Goal: Task Accomplishment & Management: Use online tool/utility

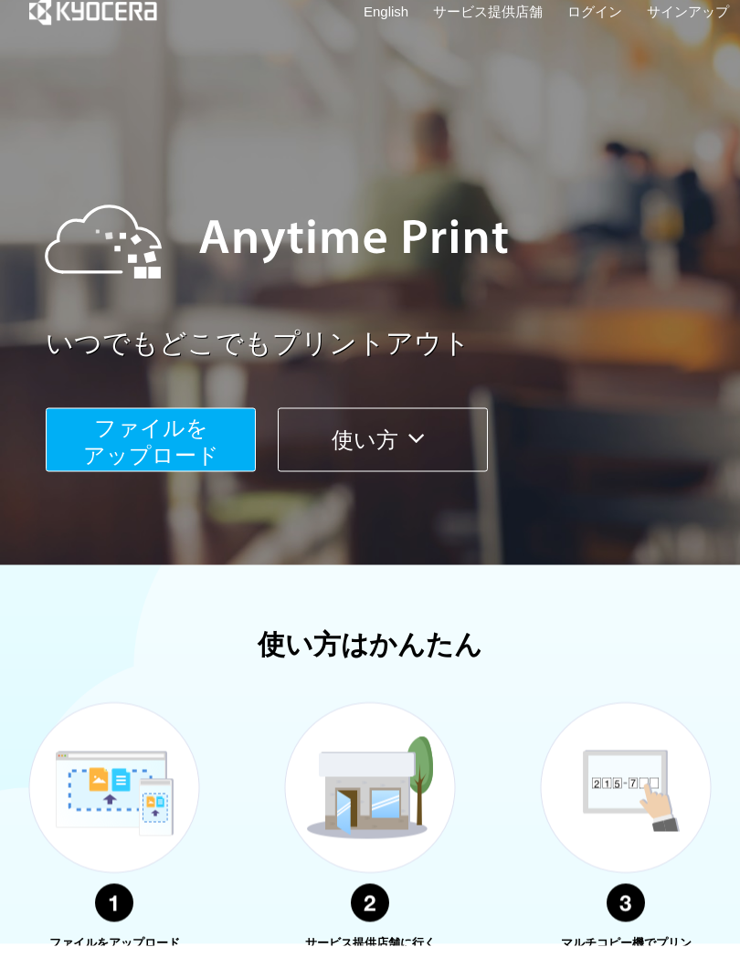
click at [197, 440] on button "ファイルを ​​アップロード" at bounding box center [151, 462] width 210 height 64
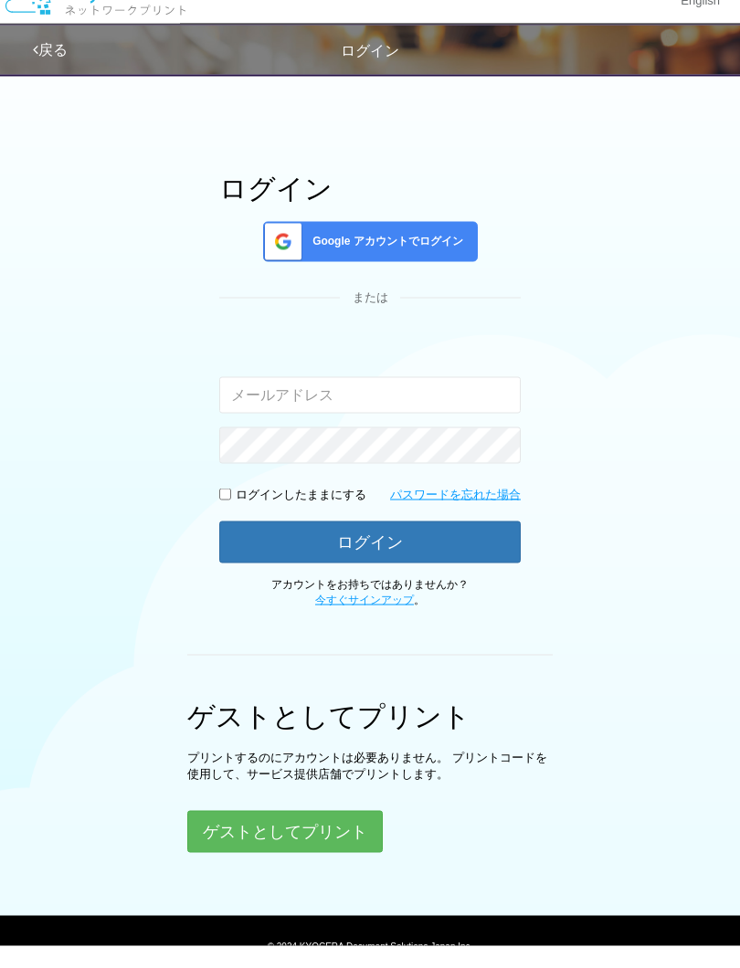
scroll to position [118, 0]
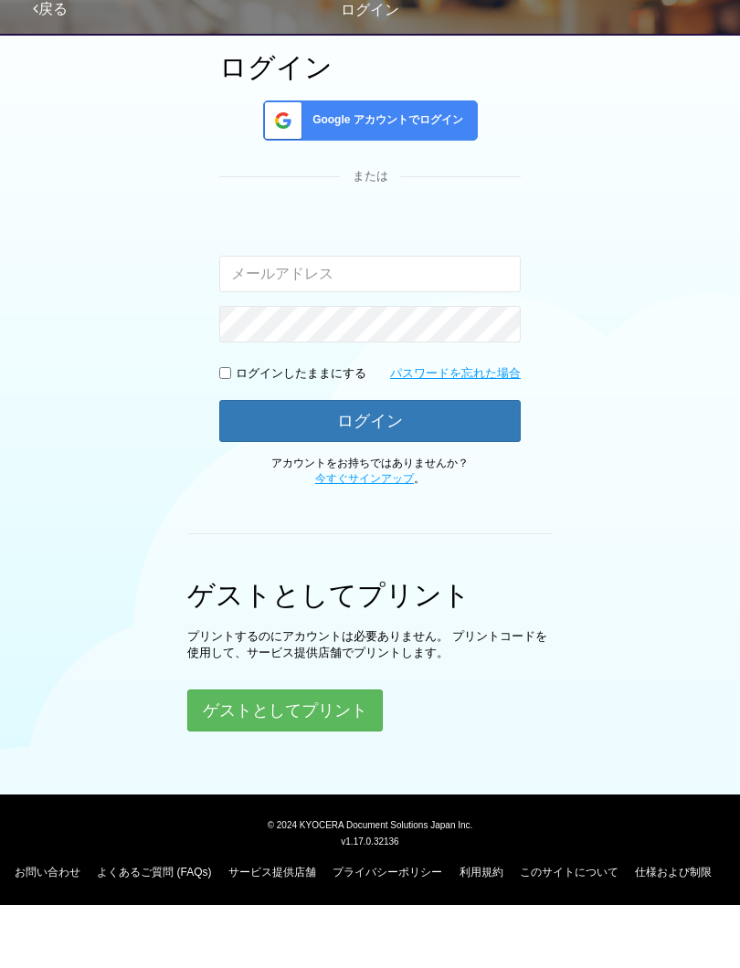
click at [350, 752] on button "ゲストとしてプリント" at bounding box center [284, 773] width 195 height 42
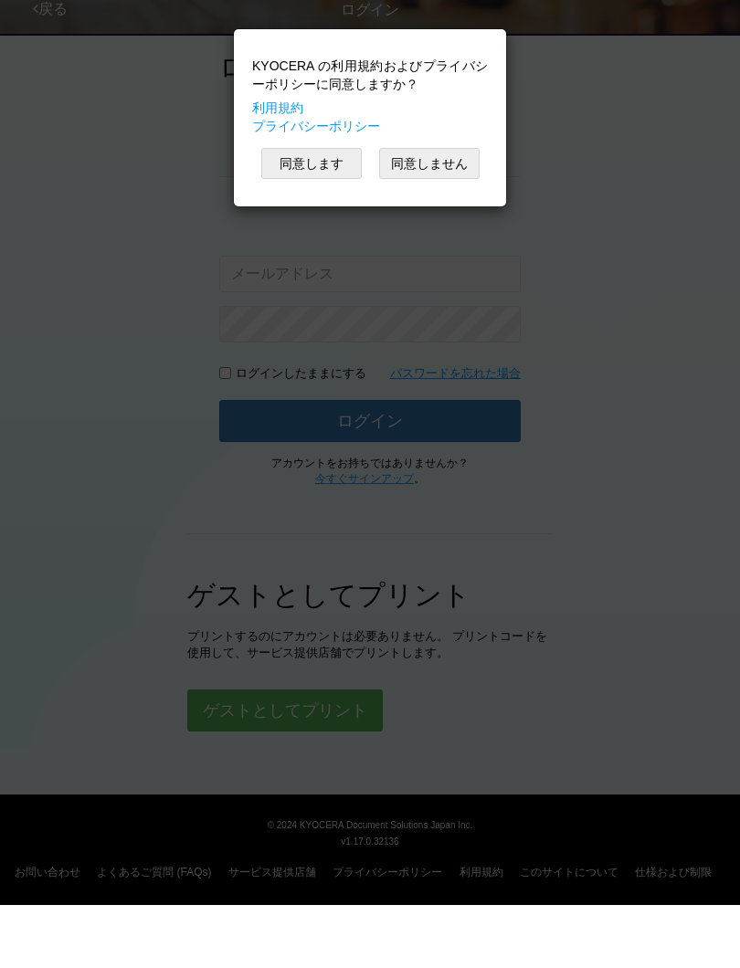
click at [315, 211] on button "同意します" at bounding box center [311, 226] width 100 height 31
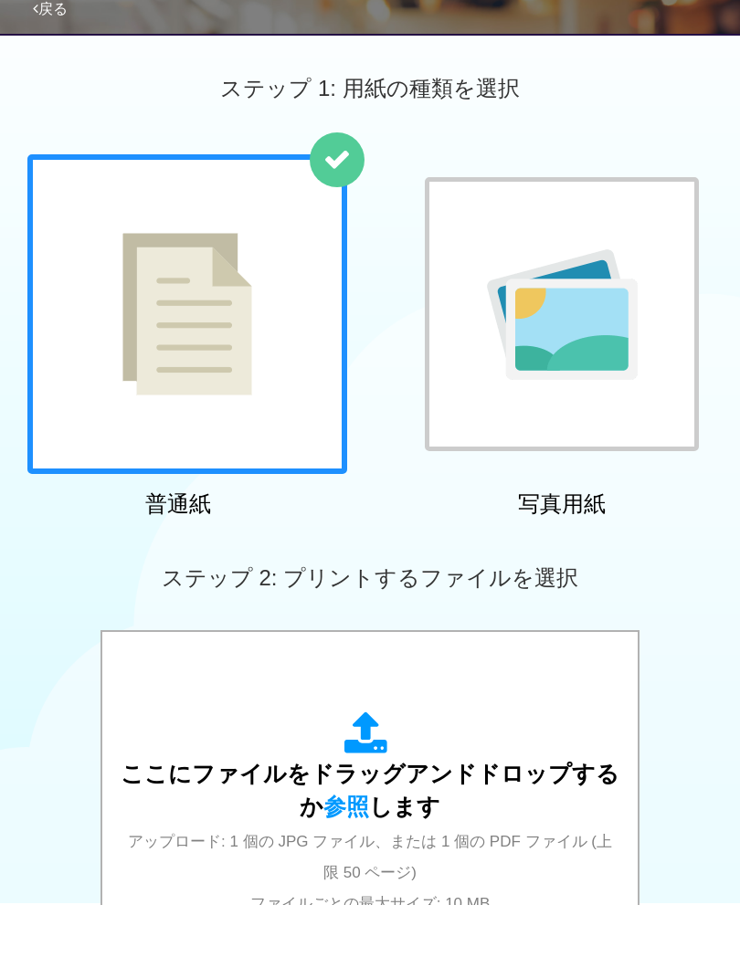
click at [282, 365] on div at bounding box center [187, 377] width 320 height 320
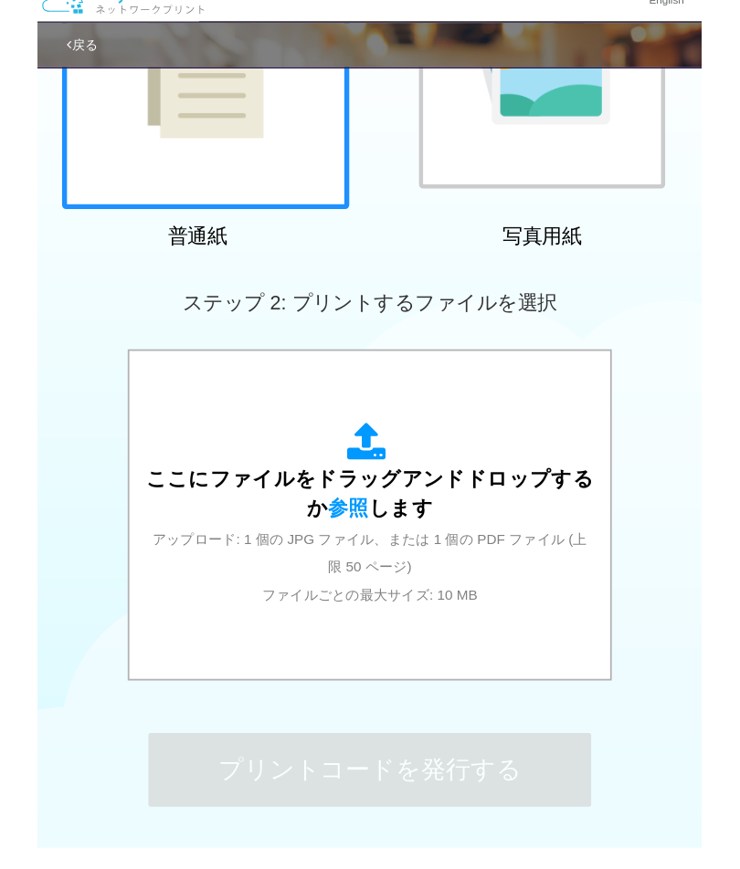
scroll to position [382, 0]
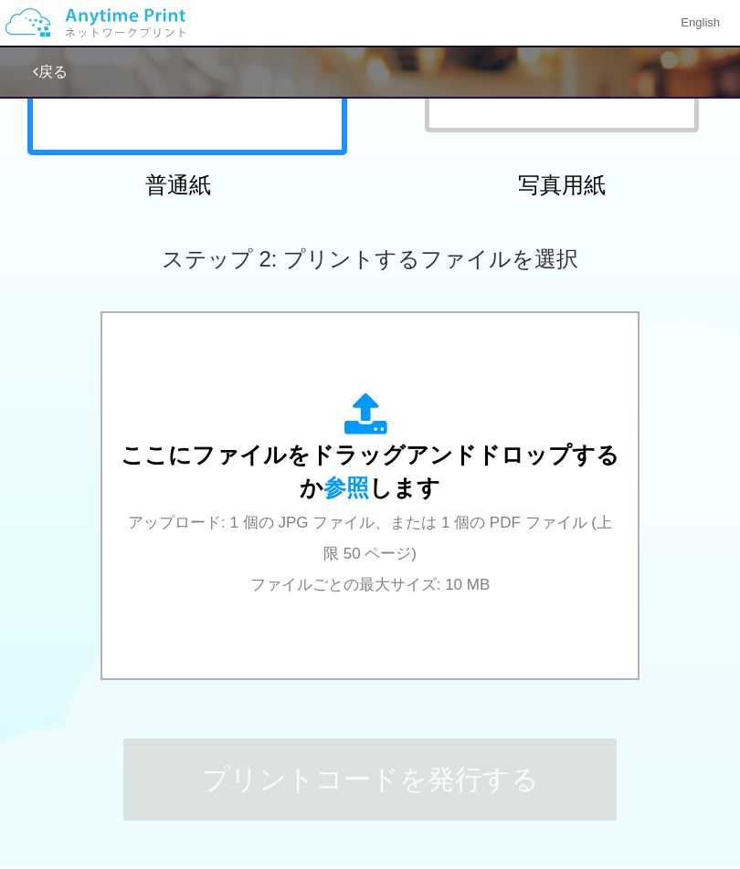
click at [357, 499] on div "ここにファイルをドラッグアンドドロップするか 参照 します アップロード: 1 個の JPG ファイル、または 1 個の PDF ファイル (上限 50 ペー…" at bounding box center [370, 496] width 499 height 206
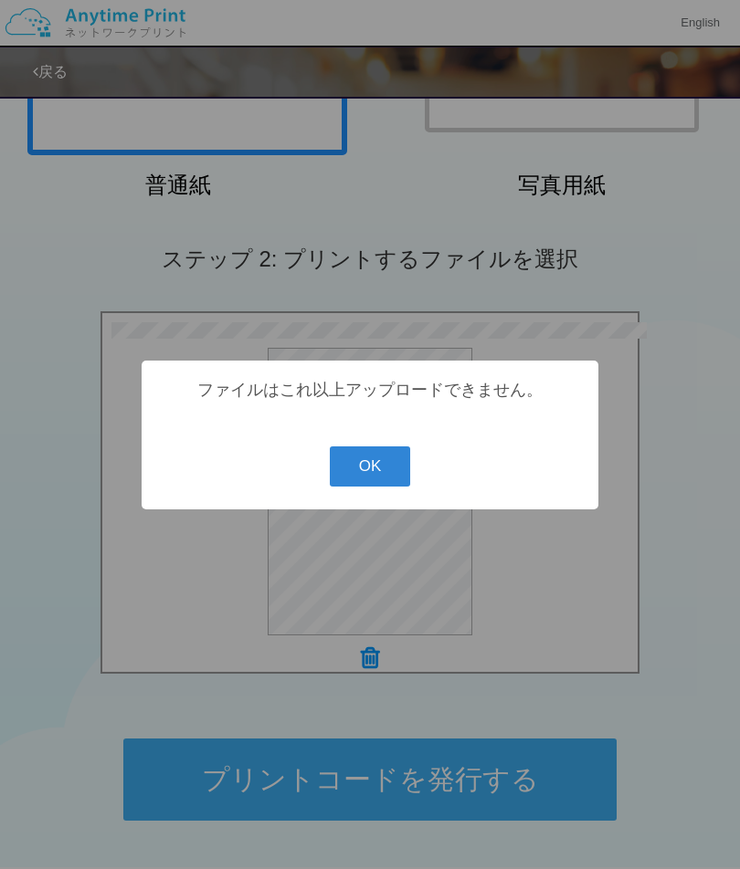
click at [383, 472] on button "OK" at bounding box center [370, 466] width 81 height 40
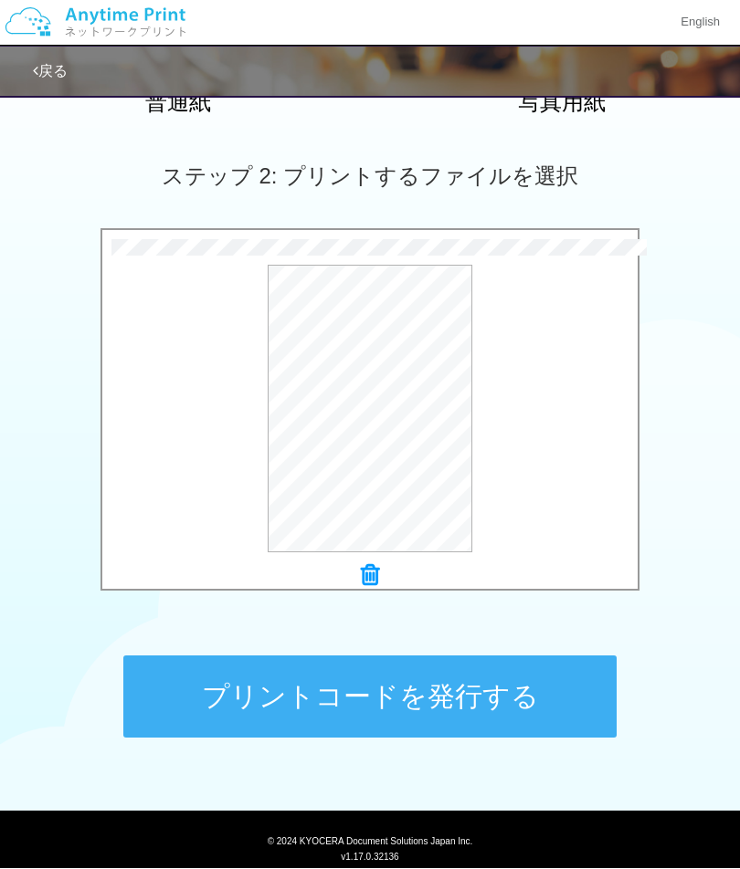
scroll to position [465, 0]
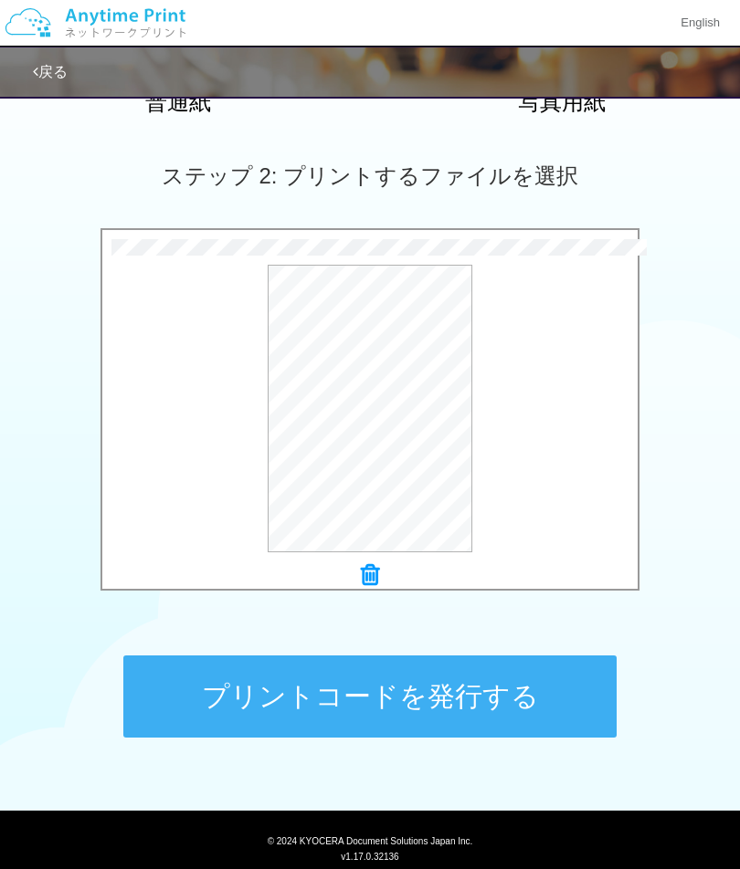
click at [0, 0] on button "プレビュー" at bounding box center [0, 0] width 0 height 0
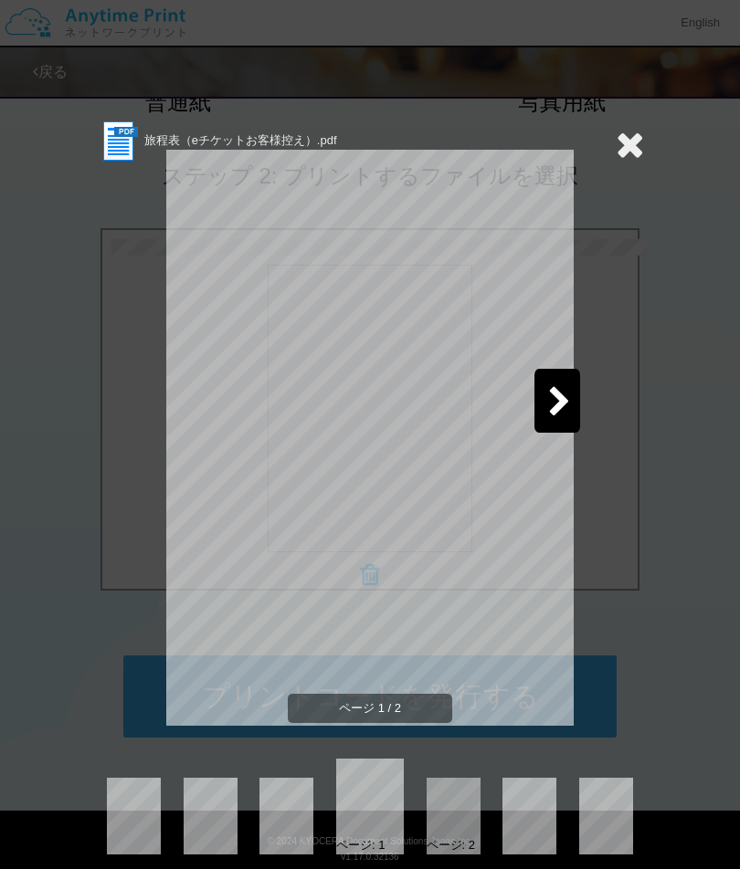
click at [553, 392] on icon at bounding box center [559, 403] width 23 height 32
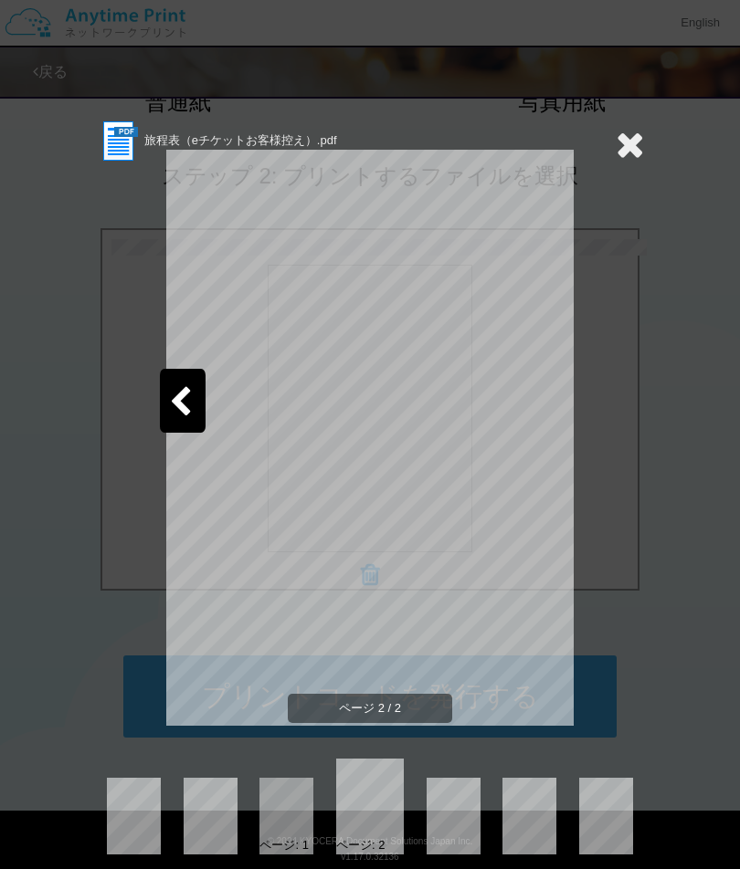
click at [628, 157] on icon at bounding box center [629, 144] width 28 height 37
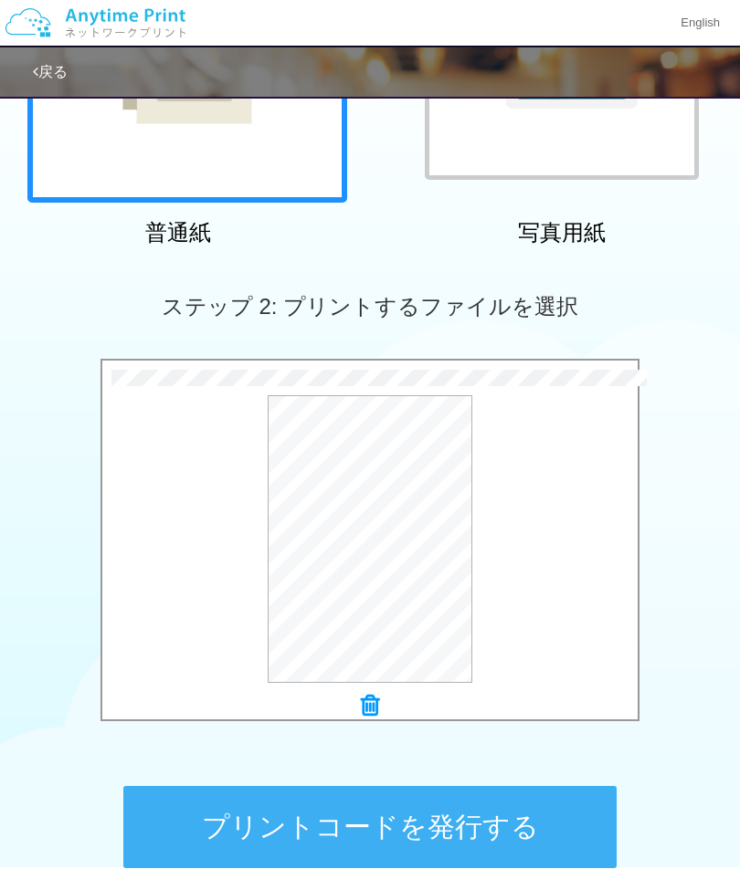
scroll to position [287, 0]
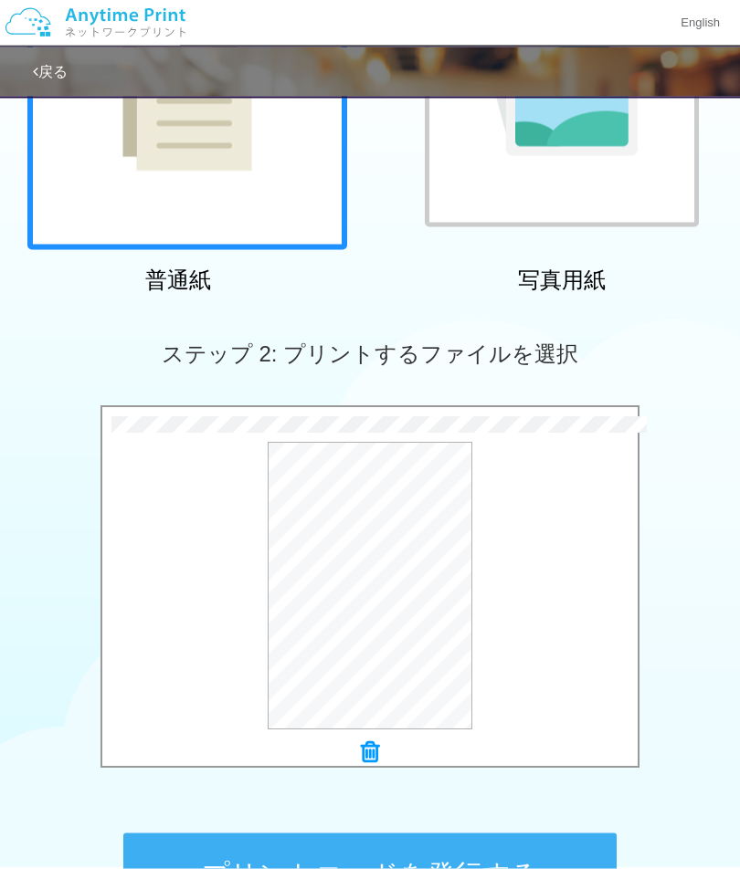
click at [562, 853] on button "プリントコードを発行する" at bounding box center [369, 875] width 493 height 82
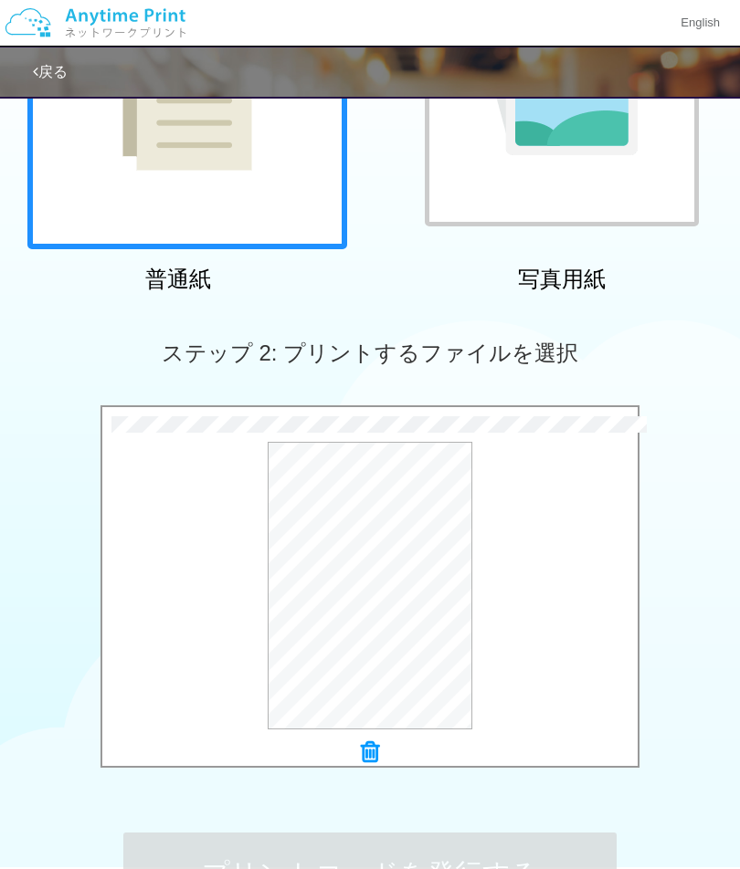
scroll to position [0, 0]
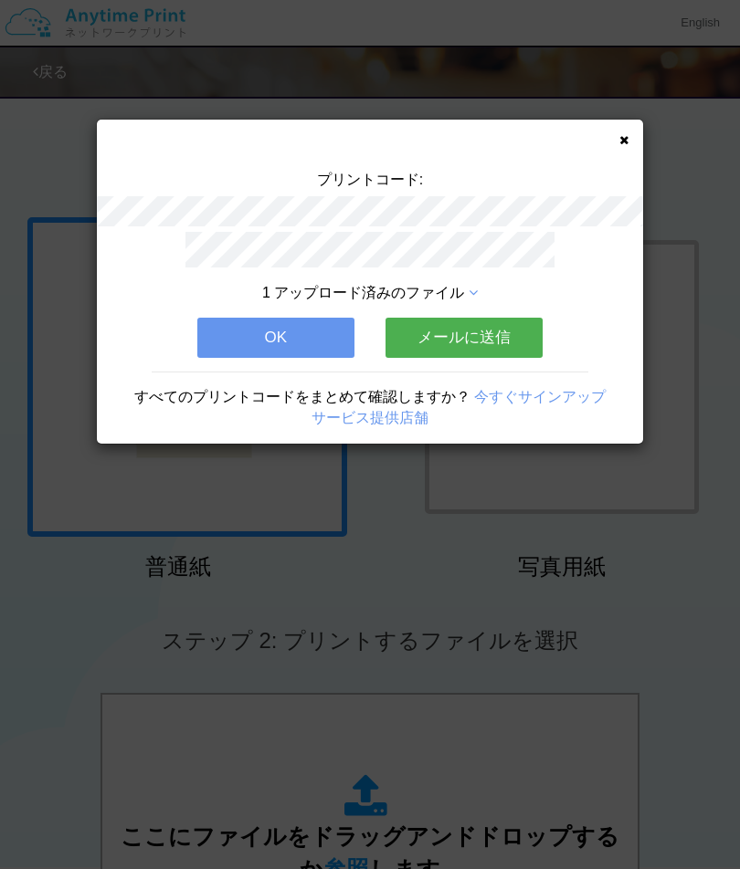
click at [289, 338] on button "OK" at bounding box center [275, 338] width 157 height 40
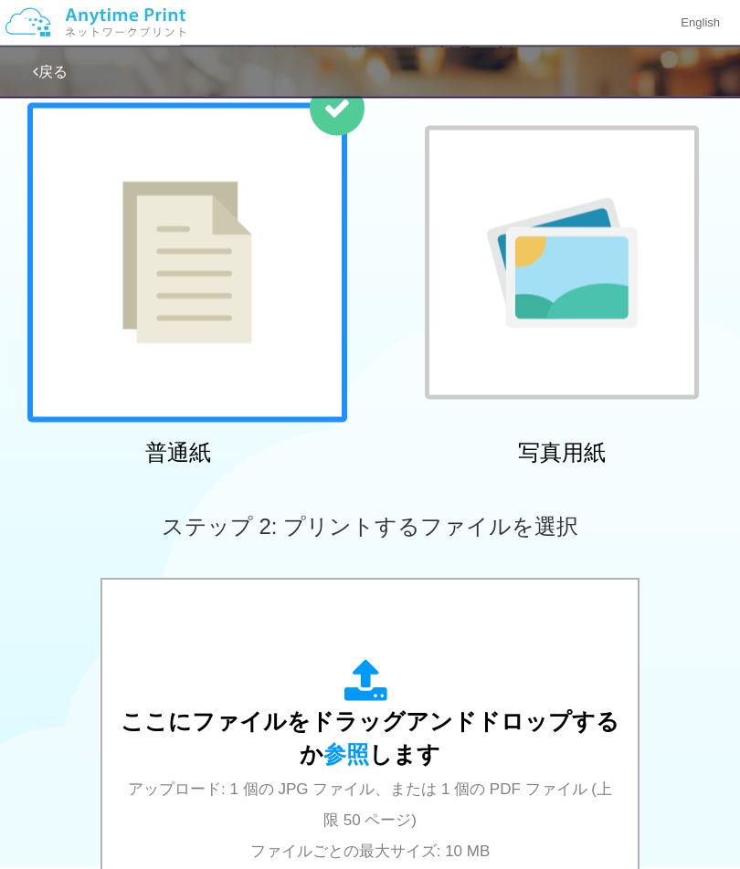
scroll to position [126, 0]
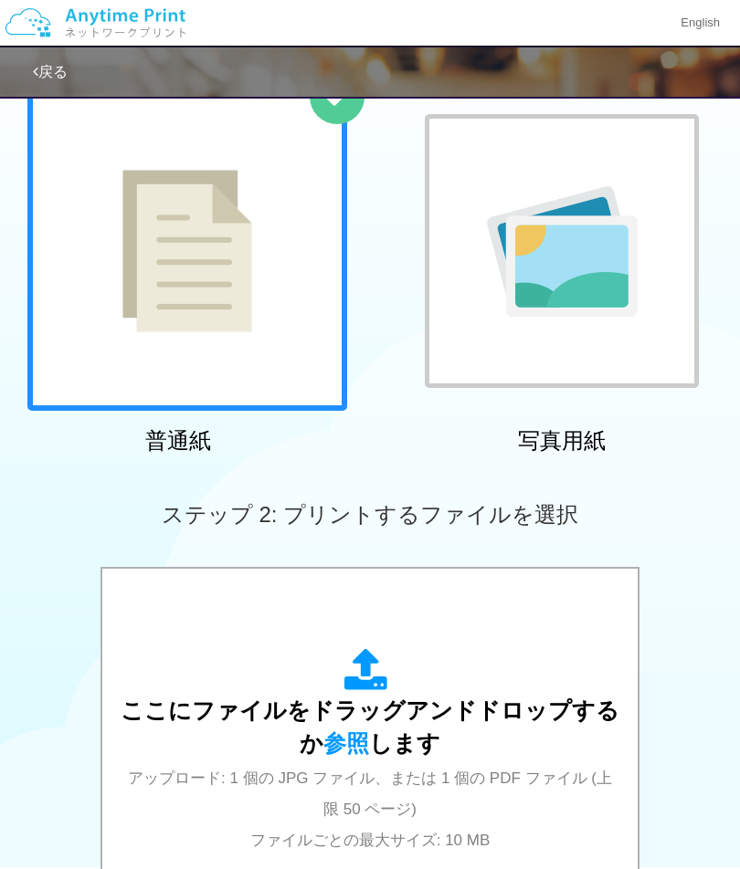
click at [460, 677] on div "ここにファイルをドラッグアンドドロップするか 参照 します アップロード: 1 個の JPG ファイル、または 1 個の PDF ファイル (上限 50 ペー…" at bounding box center [370, 751] width 499 height 206
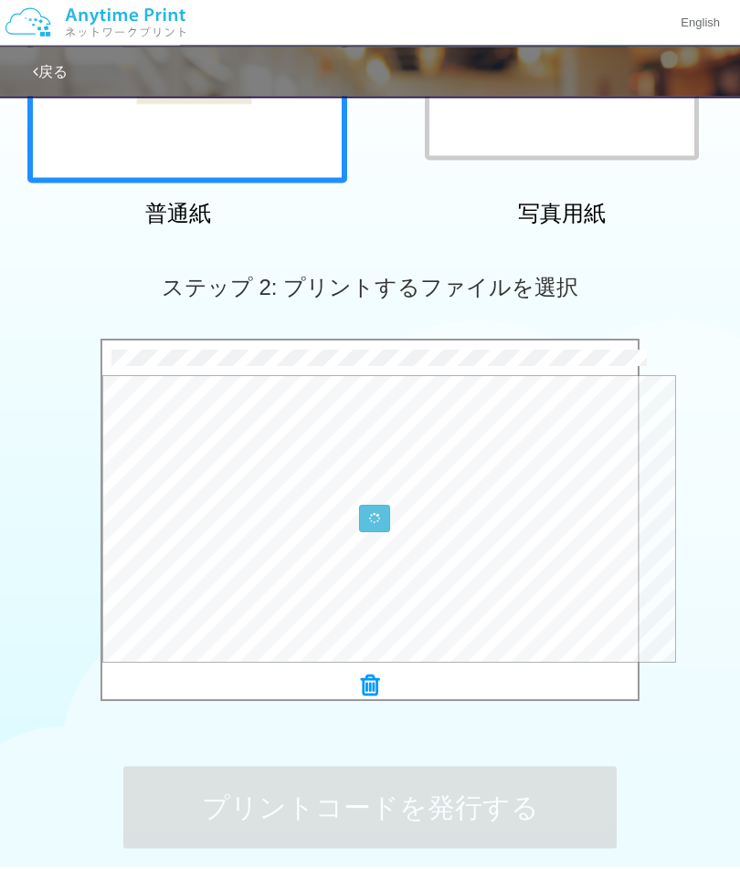
scroll to position [354, 0]
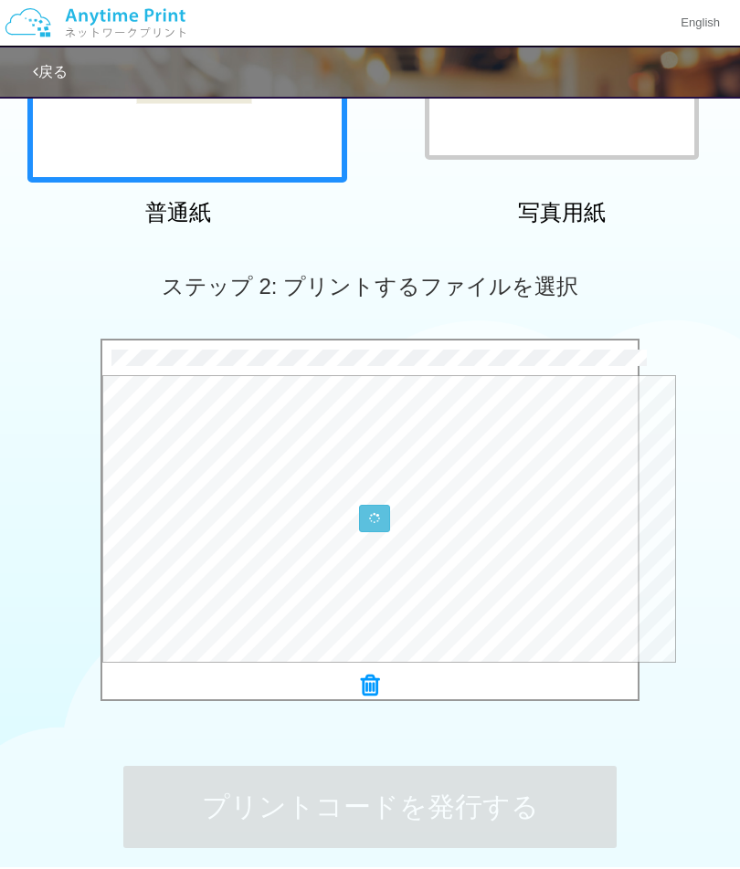
click at [389, 509] on button at bounding box center [374, 518] width 31 height 27
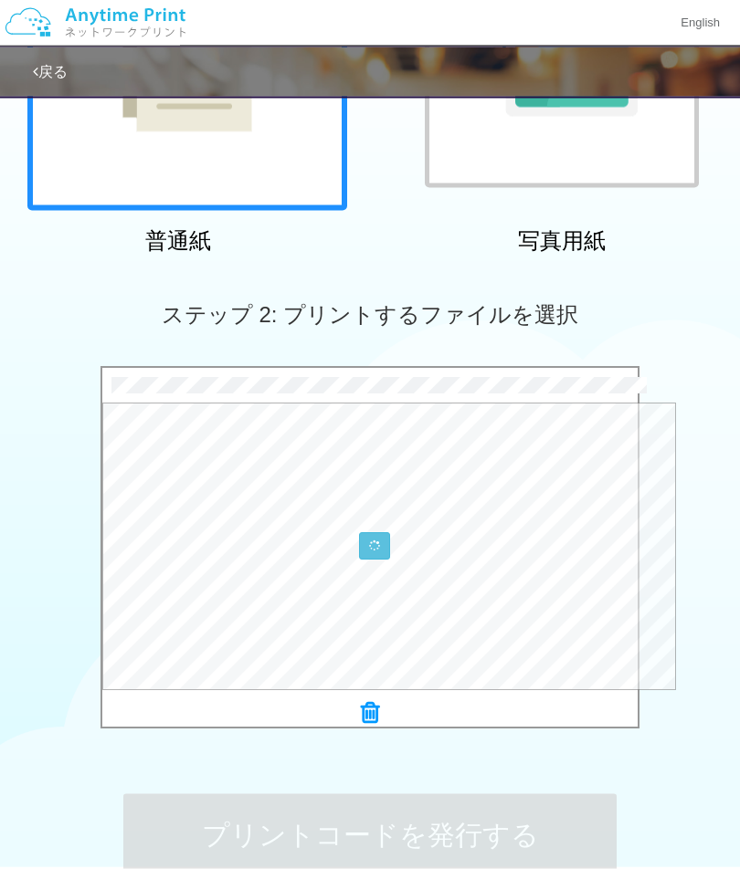
scroll to position [321, 0]
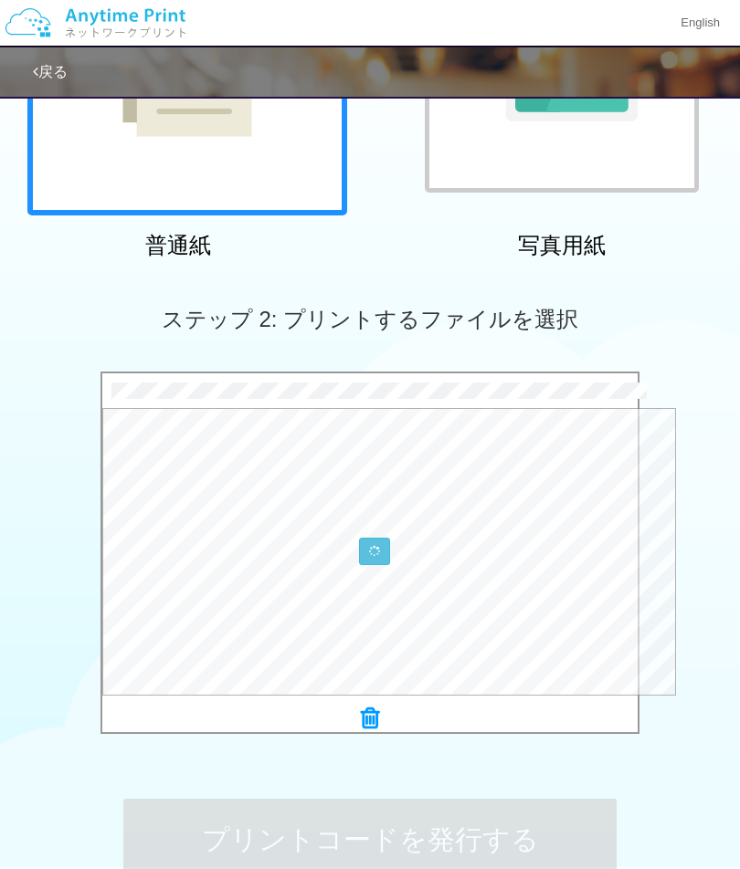
click at [379, 718] on icon at bounding box center [370, 719] width 18 height 24
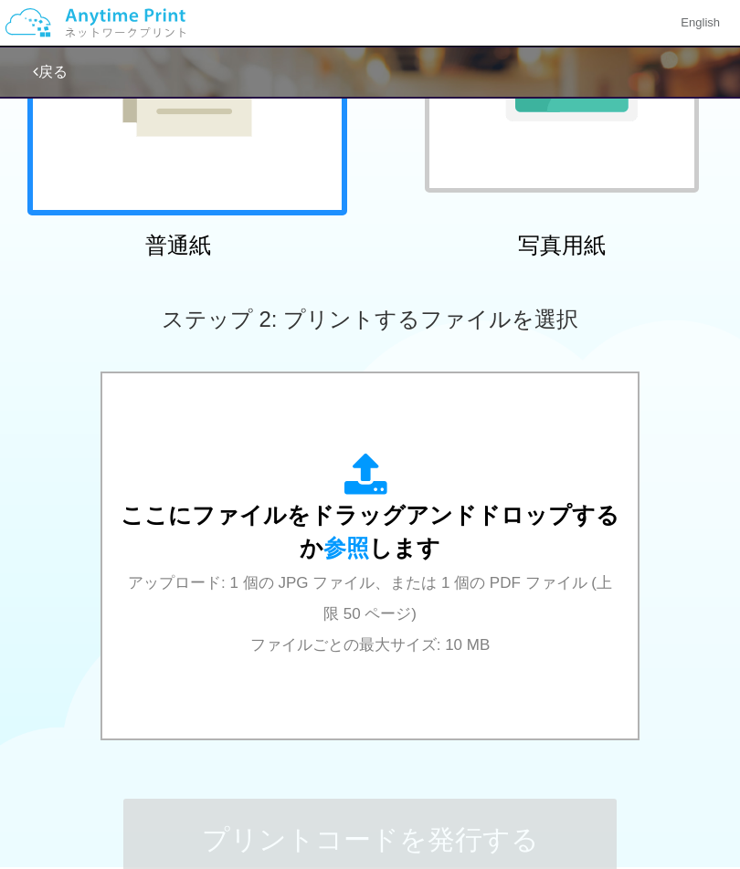
click at [357, 553] on span "参照" at bounding box center [346, 548] width 46 height 26
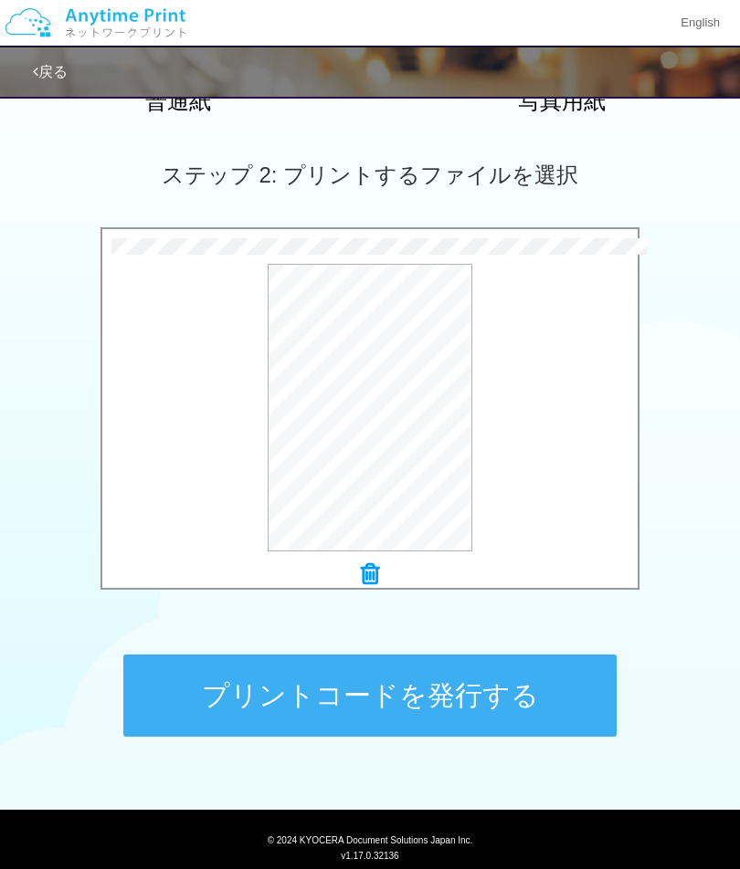
scroll to position [470, 0]
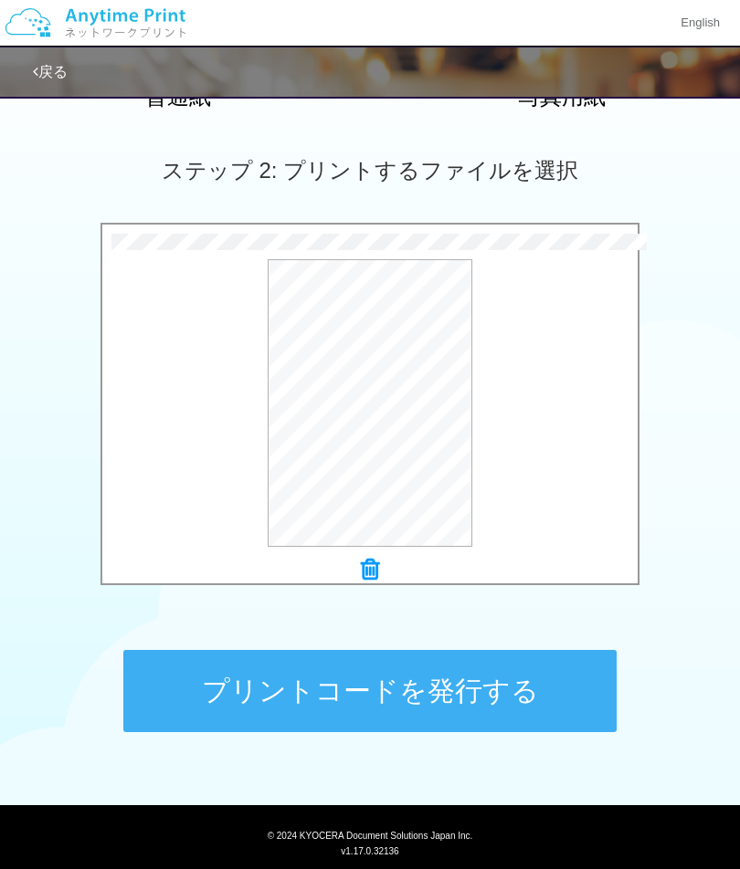
click at [556, 696] on button "プリントコードを発行する" at bounding box center [369, 691] width 493 height 82
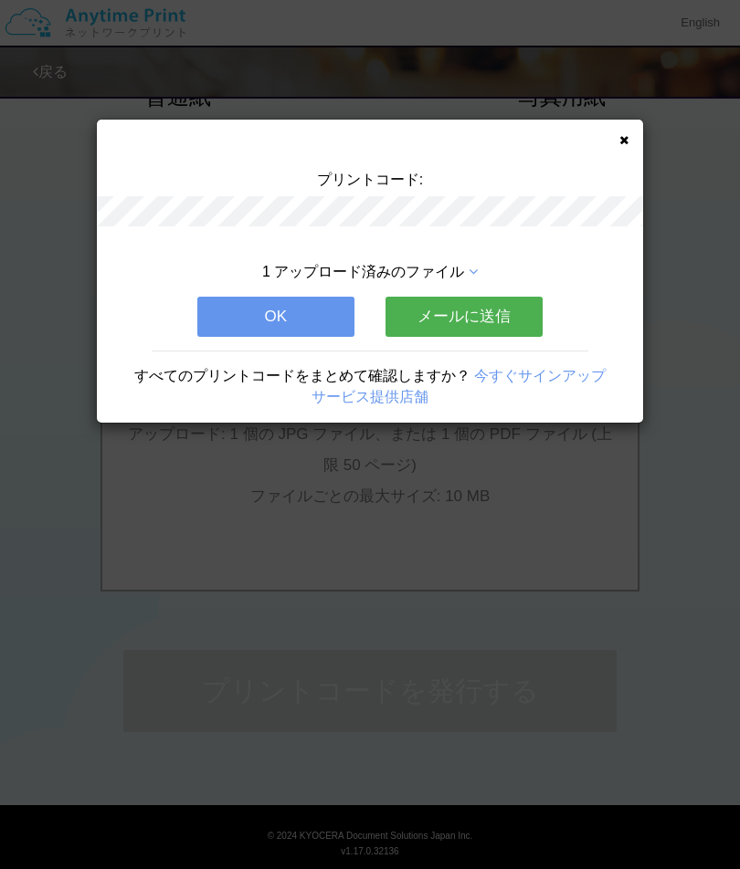
scroll to position [0, 0]
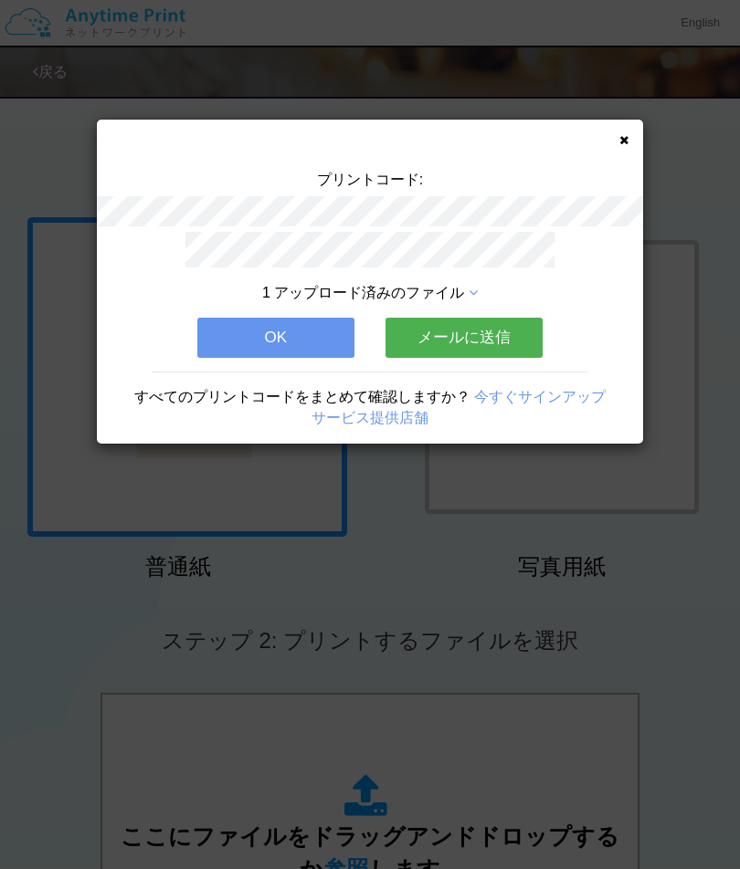
click at [286, 318] on button "OK" at bounding box center [275, 338] width 157 height 40
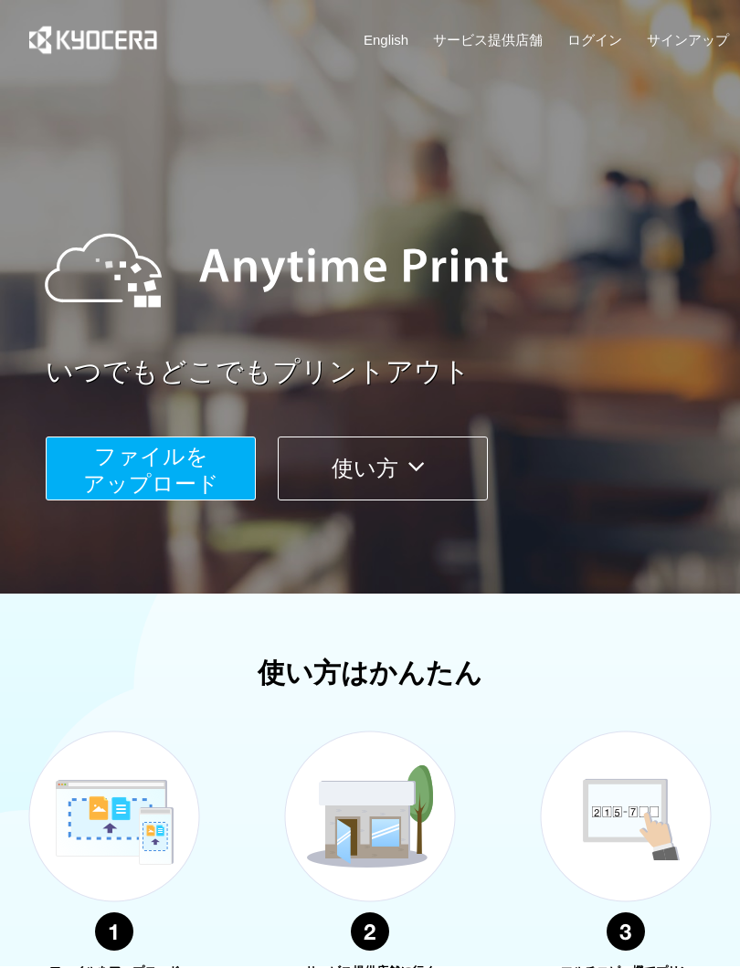
click at [203, 475] on span "ファイルを ​​アップロード" at bounding box center [151, 470] width 136 height 52
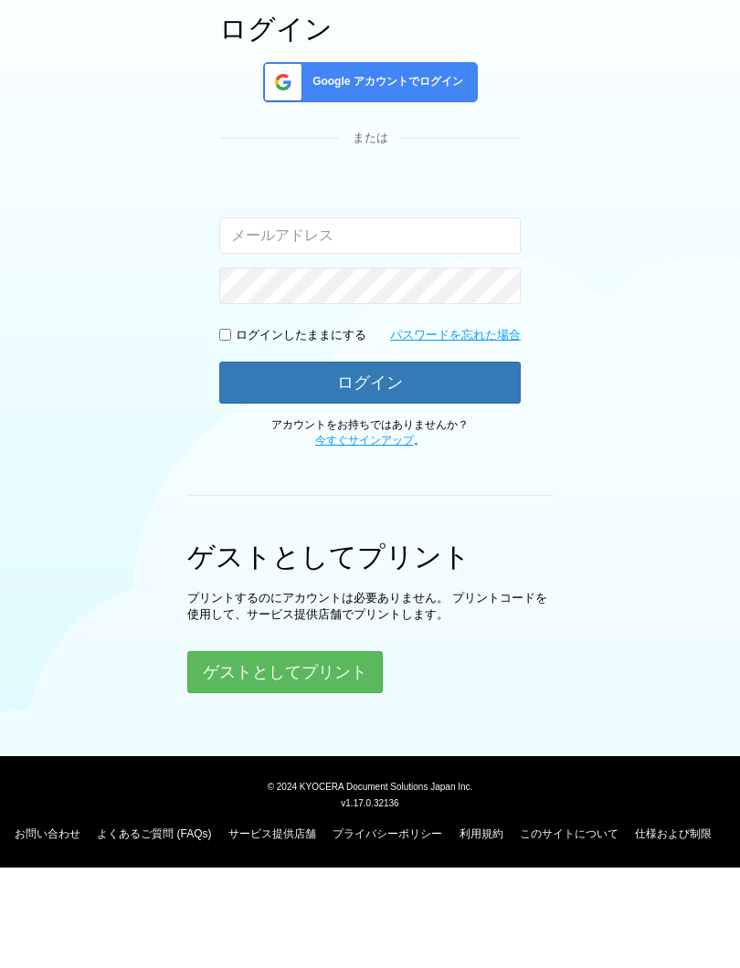
click at [351, 751] on button "ゲストとしてプリント" at bounding box center [284, 772] width 195 height 42
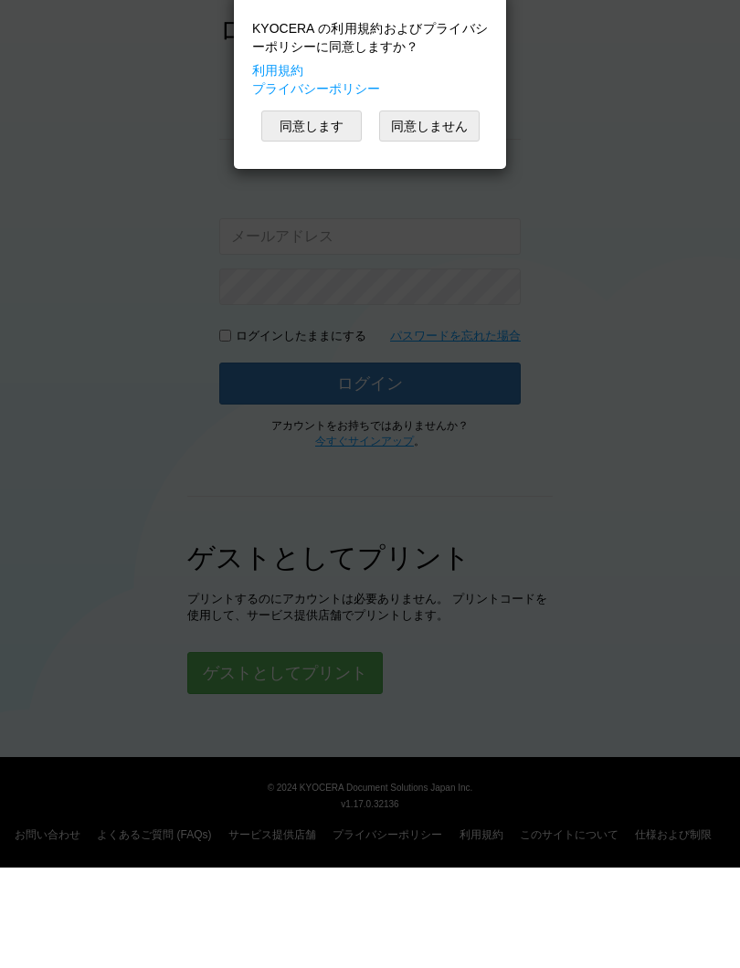
click at [319, 211] on button "同意します" at bounding box center [311, 226] width 100 height 31
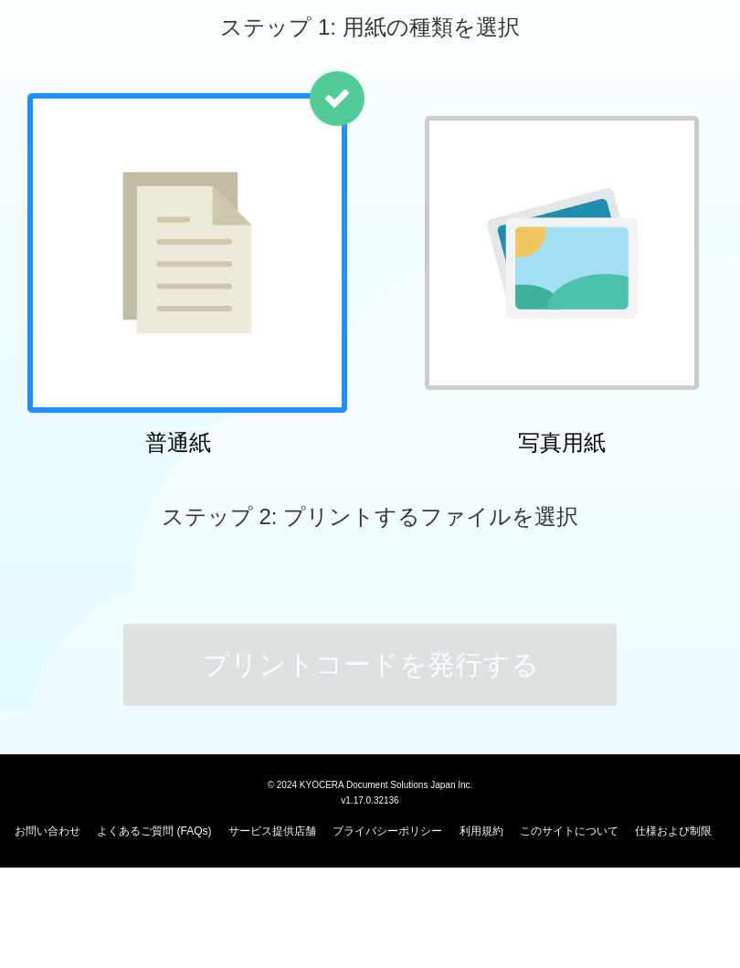
scroll to position [25, 0]
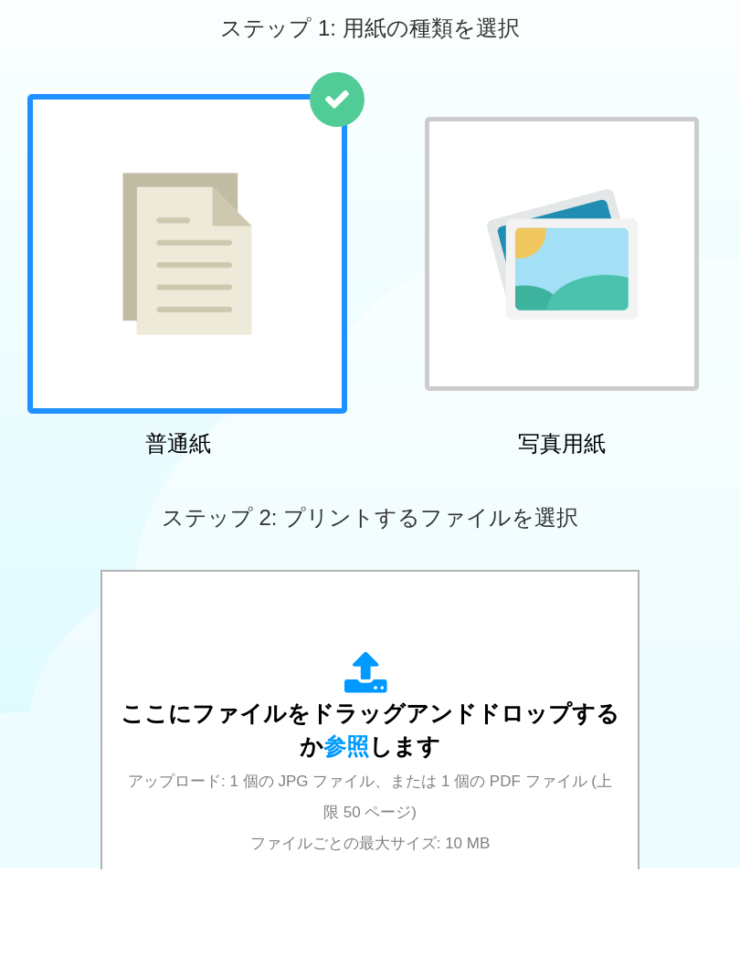
click at [272, 347] on div at bounding box center [187, 353] width 320 height 320
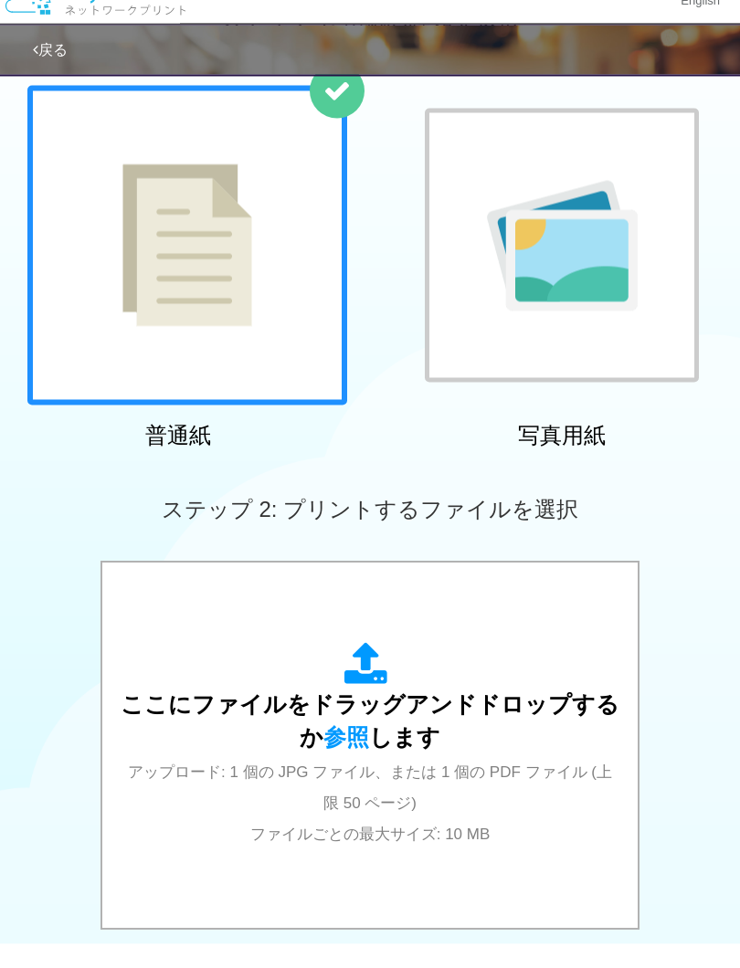
scroll to position [110, 0]
click at [357, 746] on span "参照" at bounding box center [346, 759] width 46 height 26
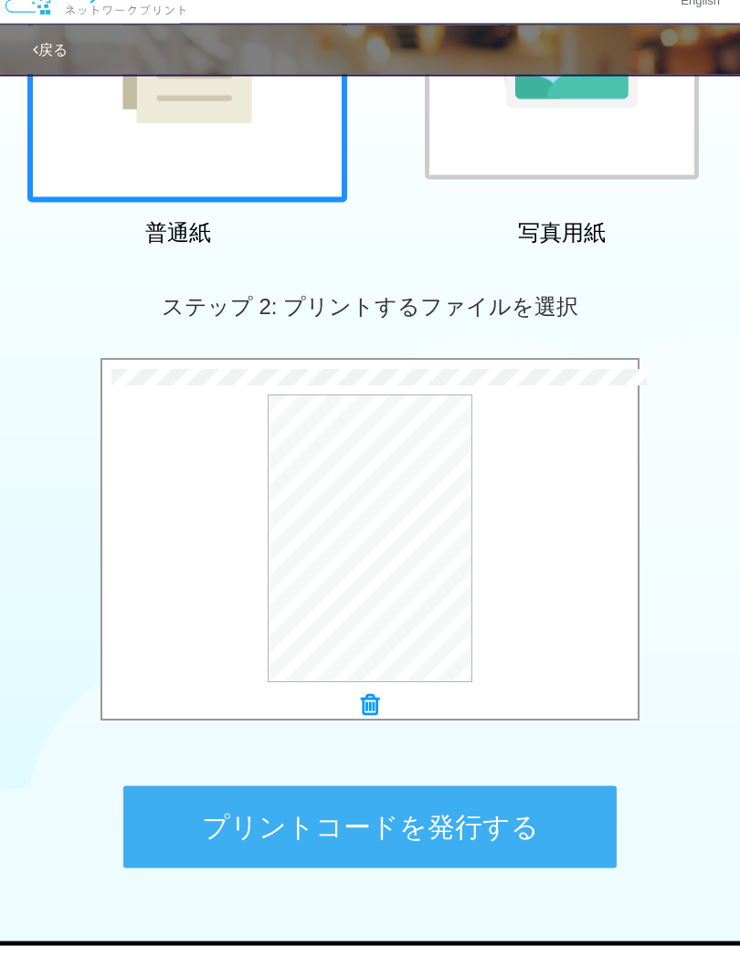
scroll to position [314, 0]
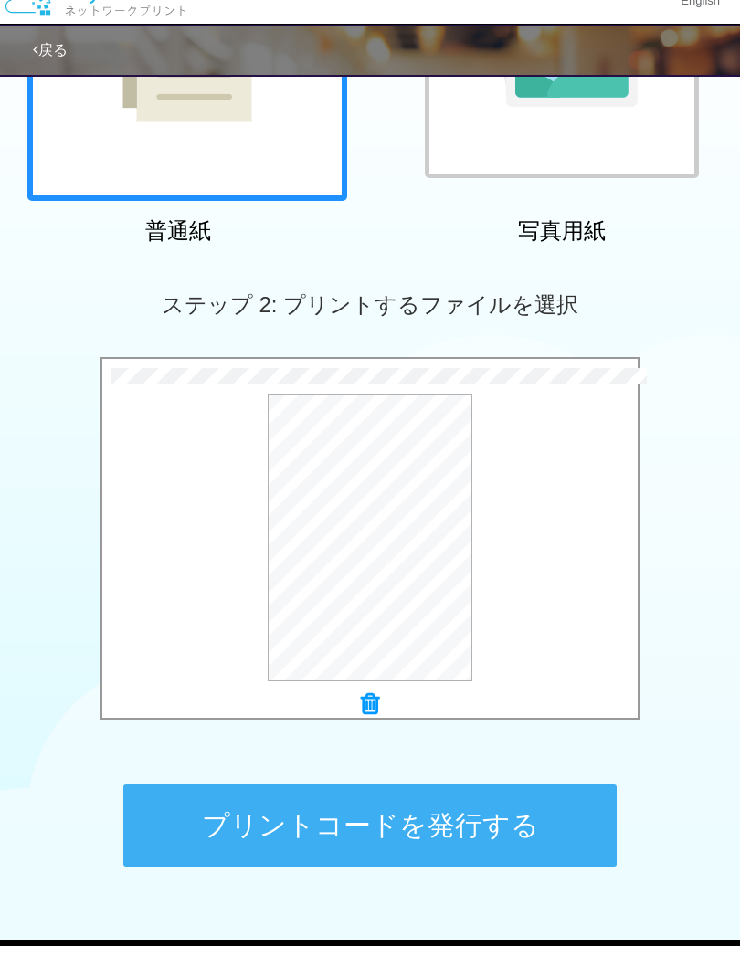
click at [563, 823] on button "プリントコードを発行する" at bounding box center [369, 847] width 493 height 82
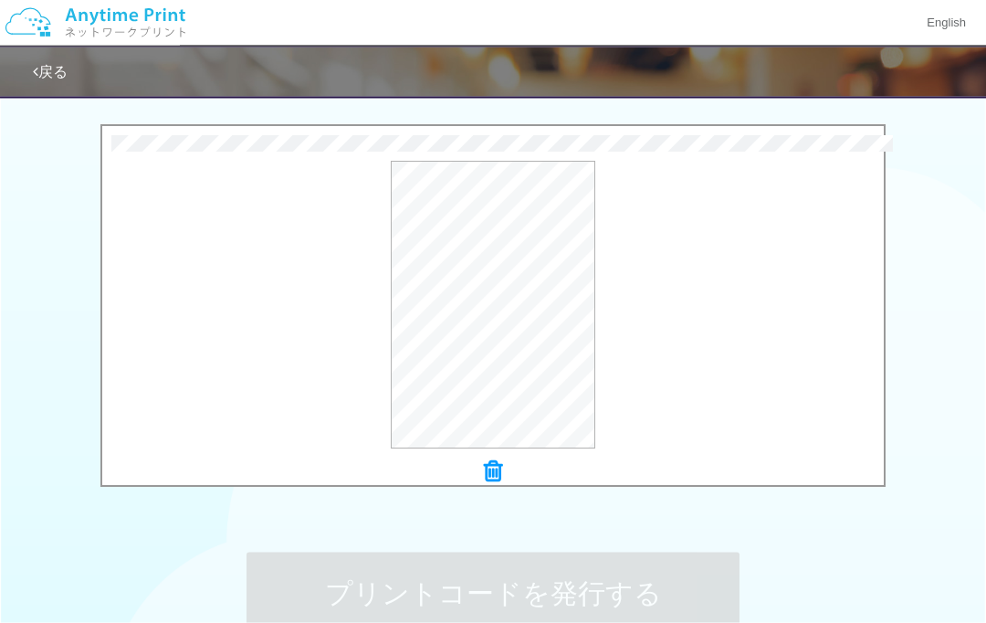
scroll to position [560, 0]
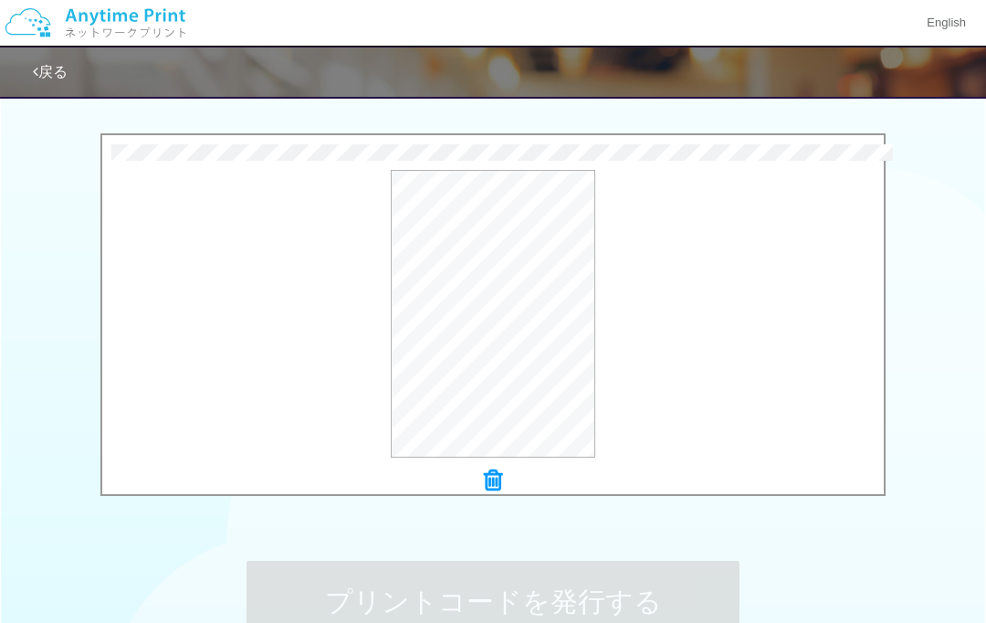
click at [0, 0] on button "プレビュー" at bounding box center [0, 0] width 0 height 0
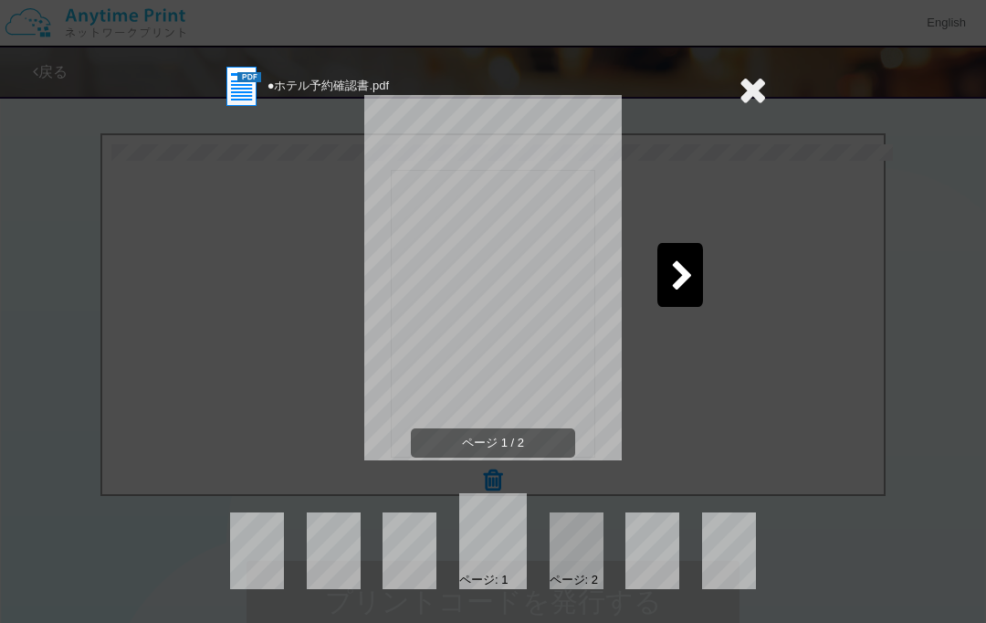
click at [673, 273] on icon at bounding box center [682, 277] width 23 height 32
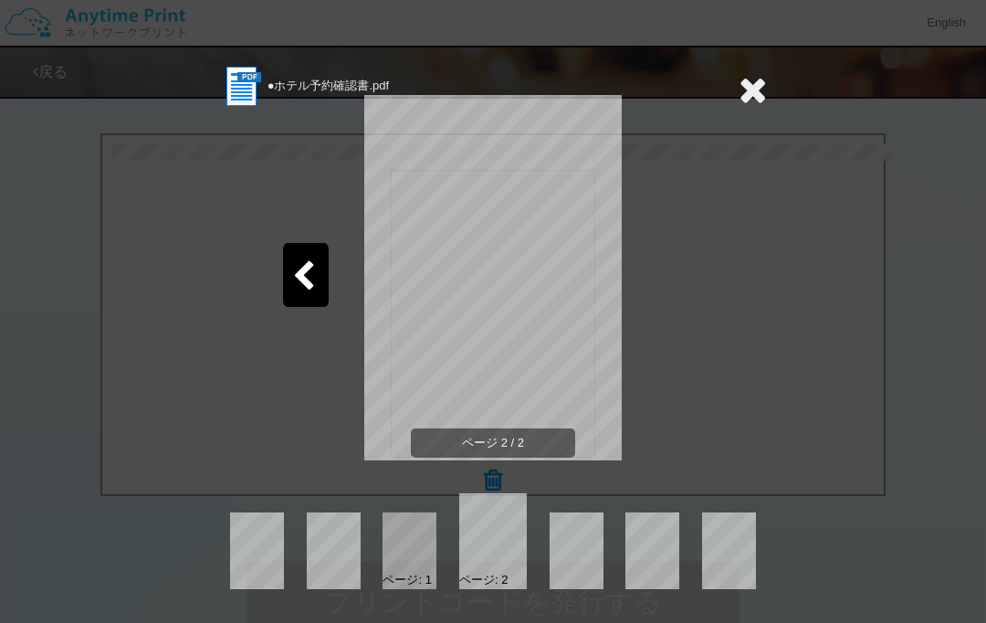
click at [739, 100] on icon at bounding box center [753, 89] width 28 height 37
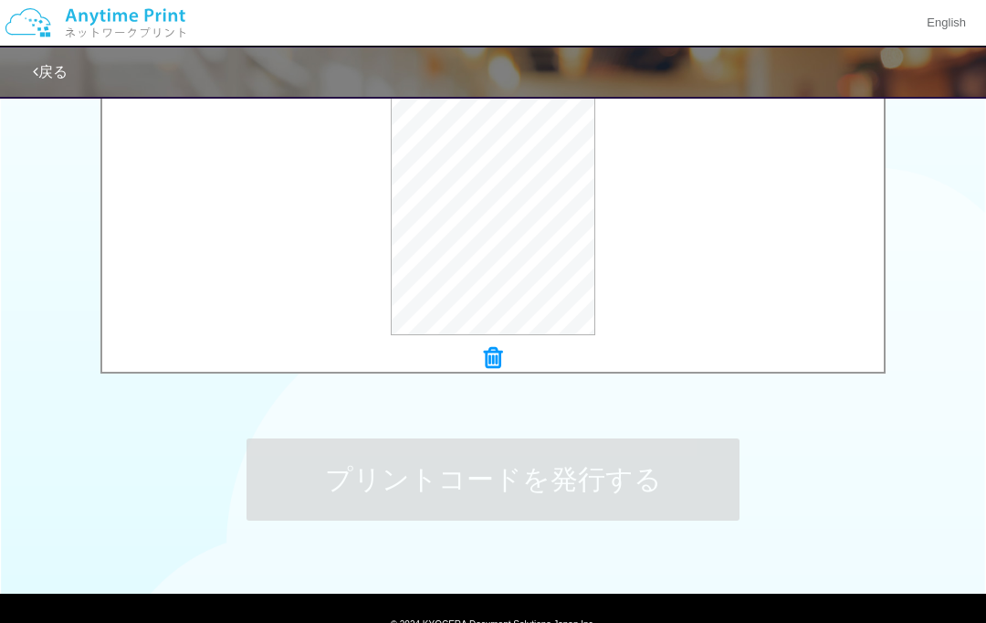
scroll to position [0, 0]
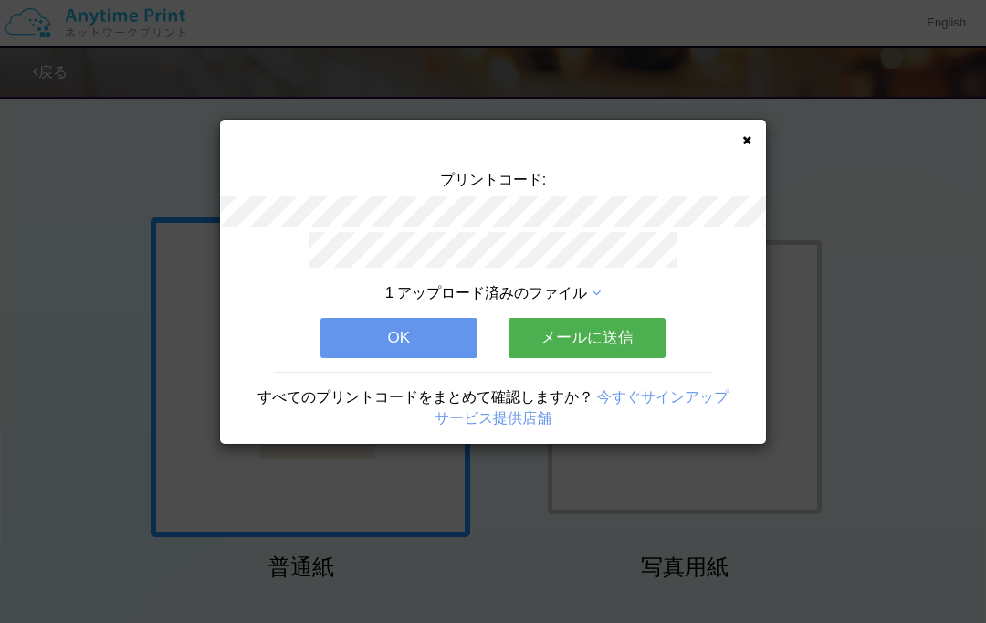
click at [604, 488] on div "プリントコード: 1 アップロード済みのファイル OK メールに送信 すべてのプリントコードをまとめて確認しますか？ 今すぐサインアップ サービス提供店舗" at bounding box center [493, 311] width 986 height 623
click at [404, 346] on button "OK" at bounding box center [398, 338] width 157 height 40
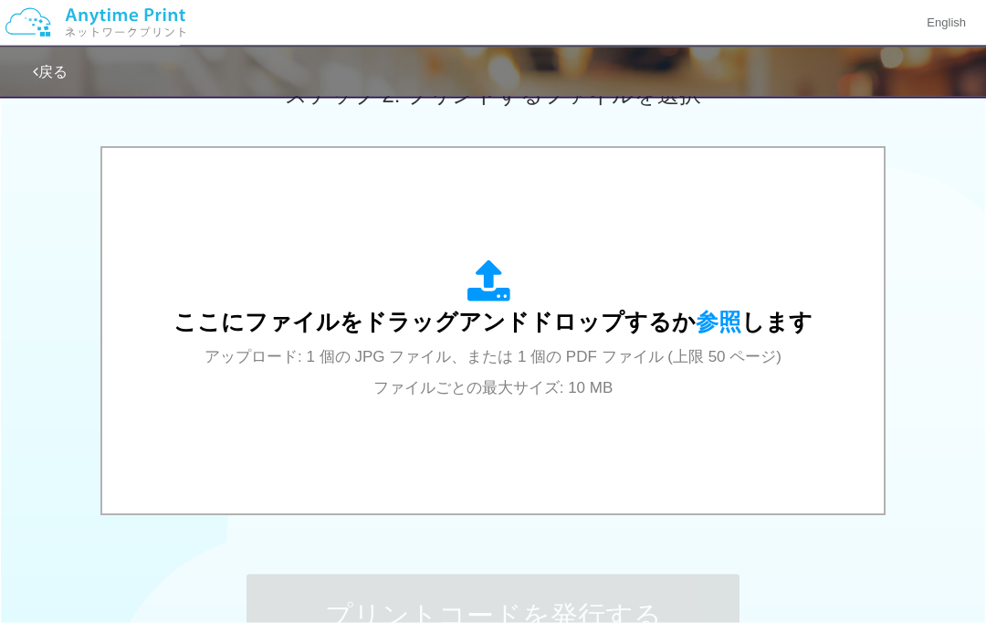
scroll to position [547, 0]
click at [719, 319] on span "参照" at bounding box center [719, 322] width 46 height 26
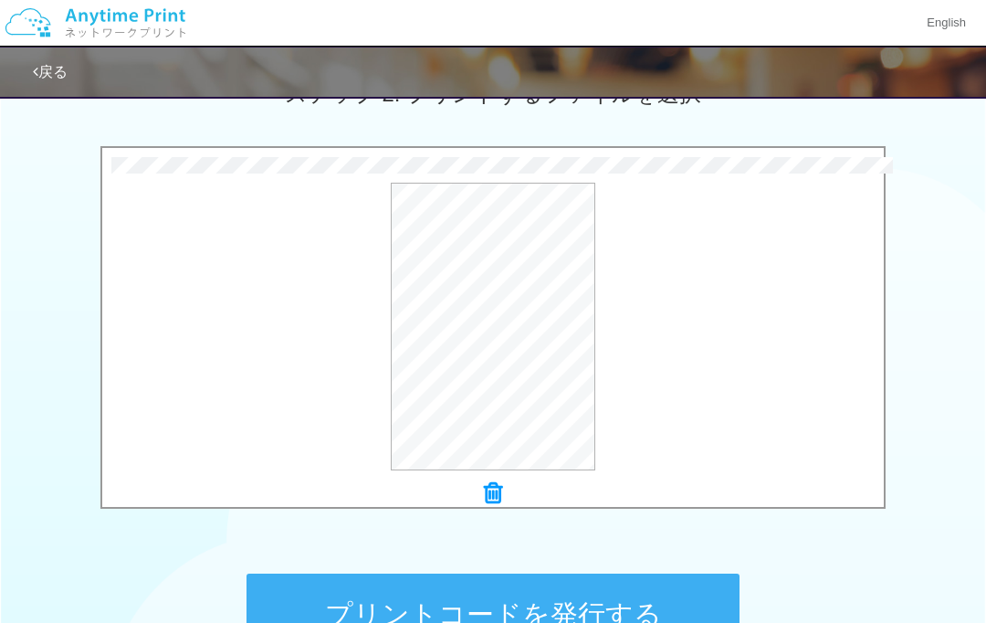
click at [618, 618] on button "プリントコードを発行する" at bounding box center [493, 614] width 493 height 82
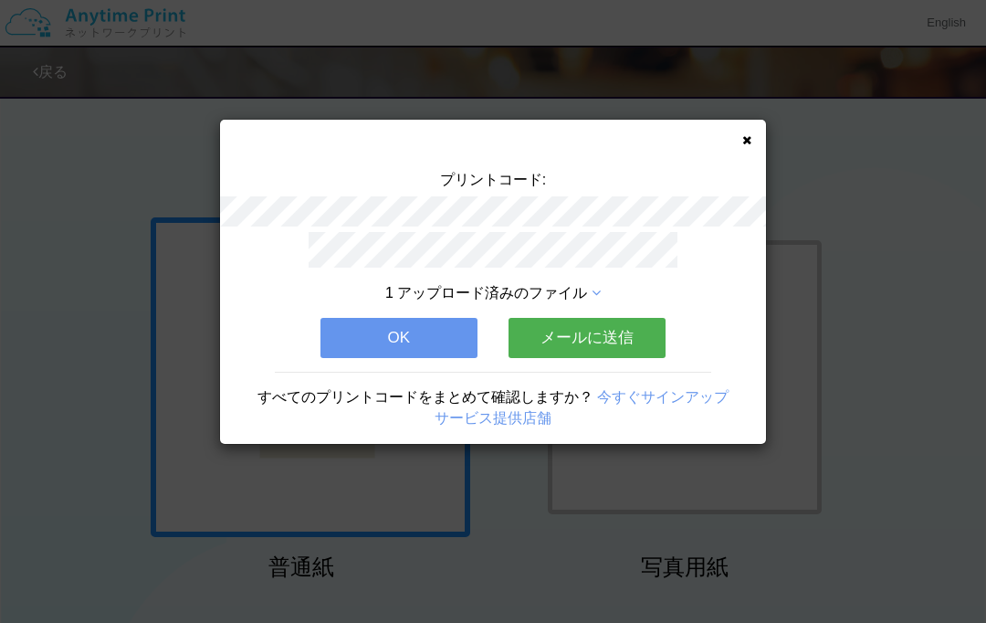
click at [739, 135] on icon at bounding box center [746, 140] width 9 height 12
